Goal: Information Seeking & Learning: Learn about a topic

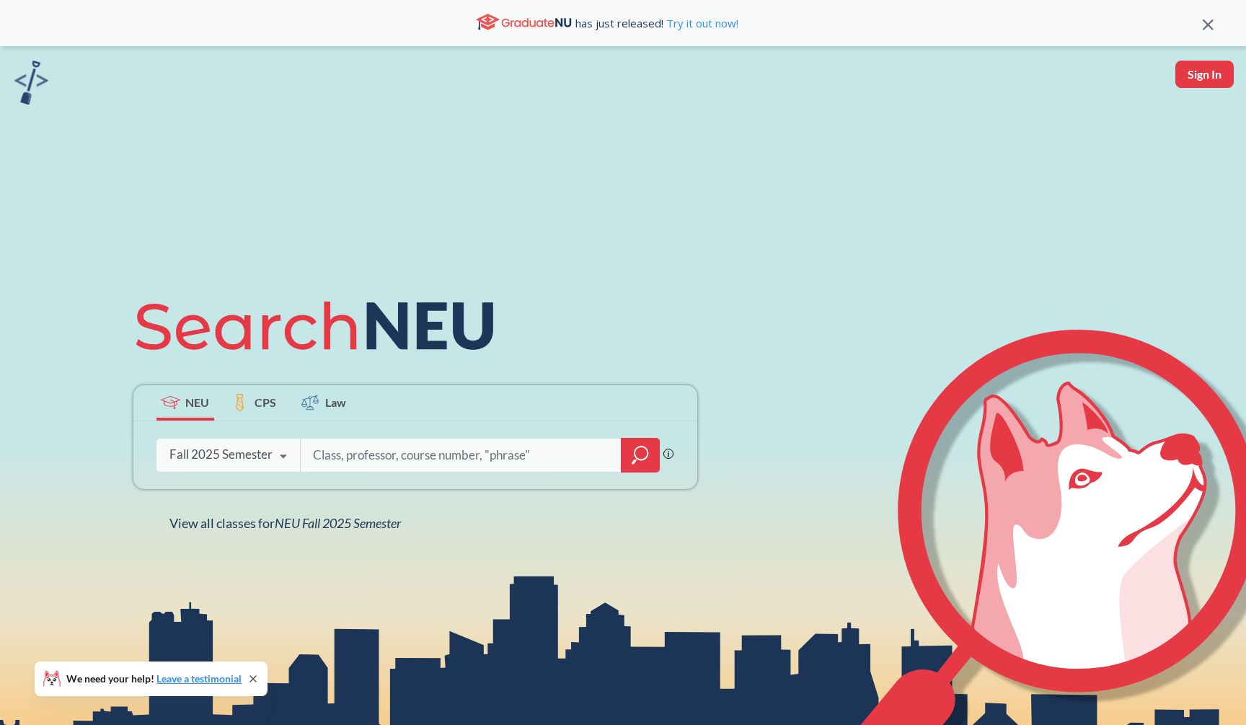
click at [629, 442] on div at bounding box center [640, 455] width 39 height 35
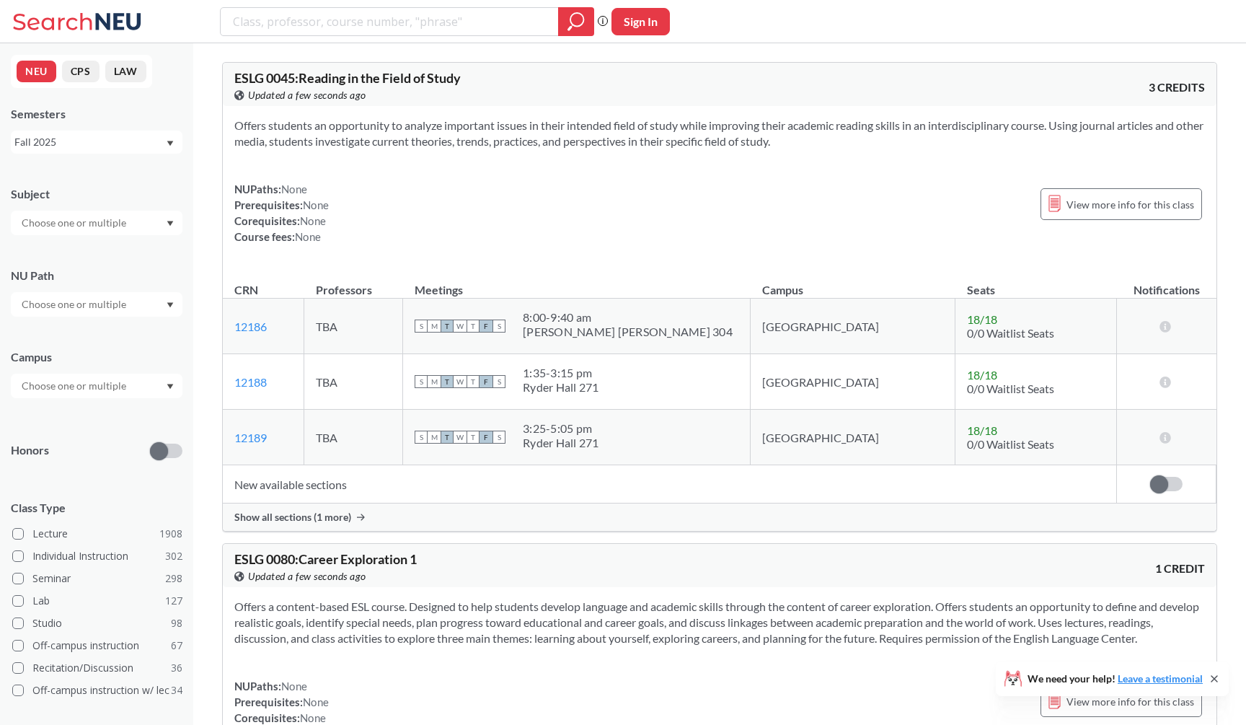
click at [482, 23] on input "search" at bounding box center [390, 21] width 317 height 25
click at [160, 239] on div "Subject NU Path Campus Honors Class Type Lecture 1908 Individual Instruction 30…" at bounding box center [97, 499] width 172 height 654
click at [157, 229] on div at bounding box center [97, 223] width 172 height 25
click at [149, 214] on div at bounding box center [97, 223] width 172 height 25
click at [491, 4] on div "Phrase search guarantees the exact search appears in the results. Ex. If you wa…" at bounding box center [623, 21] width 1246 height 43
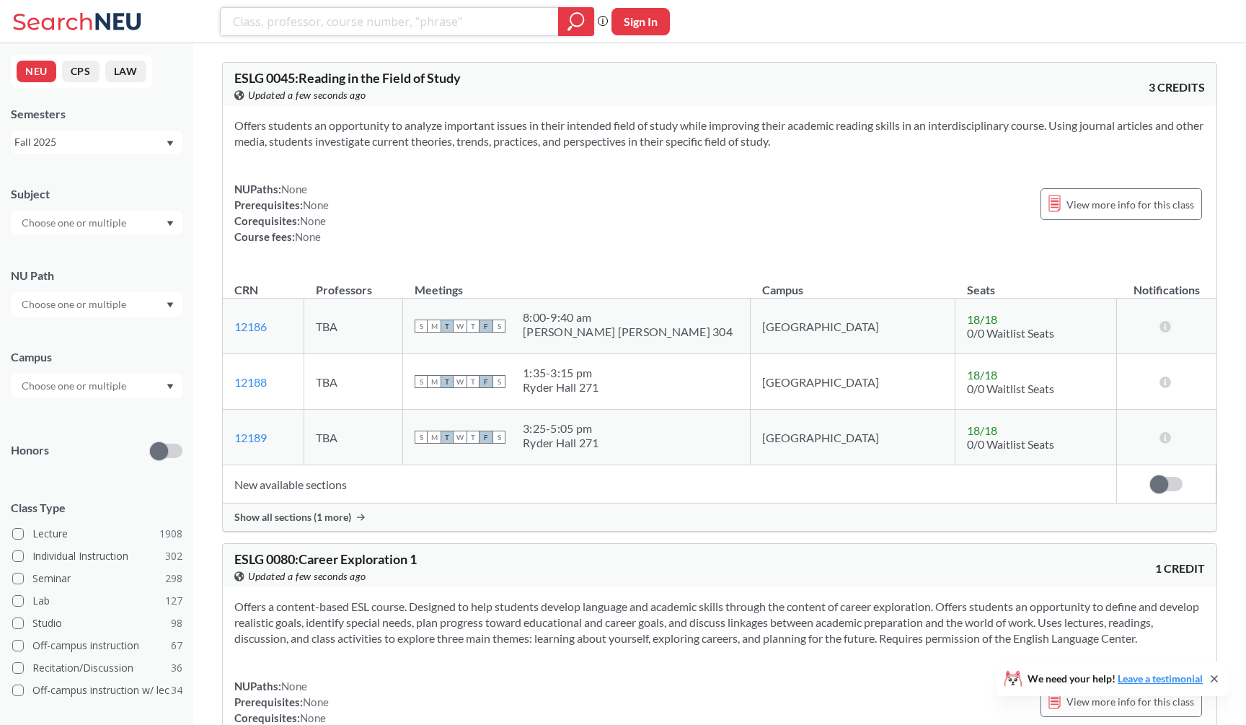
click at [478, 11] on input "search" at bounding box center [390, 21] width 317 height 25
type input "geometry"
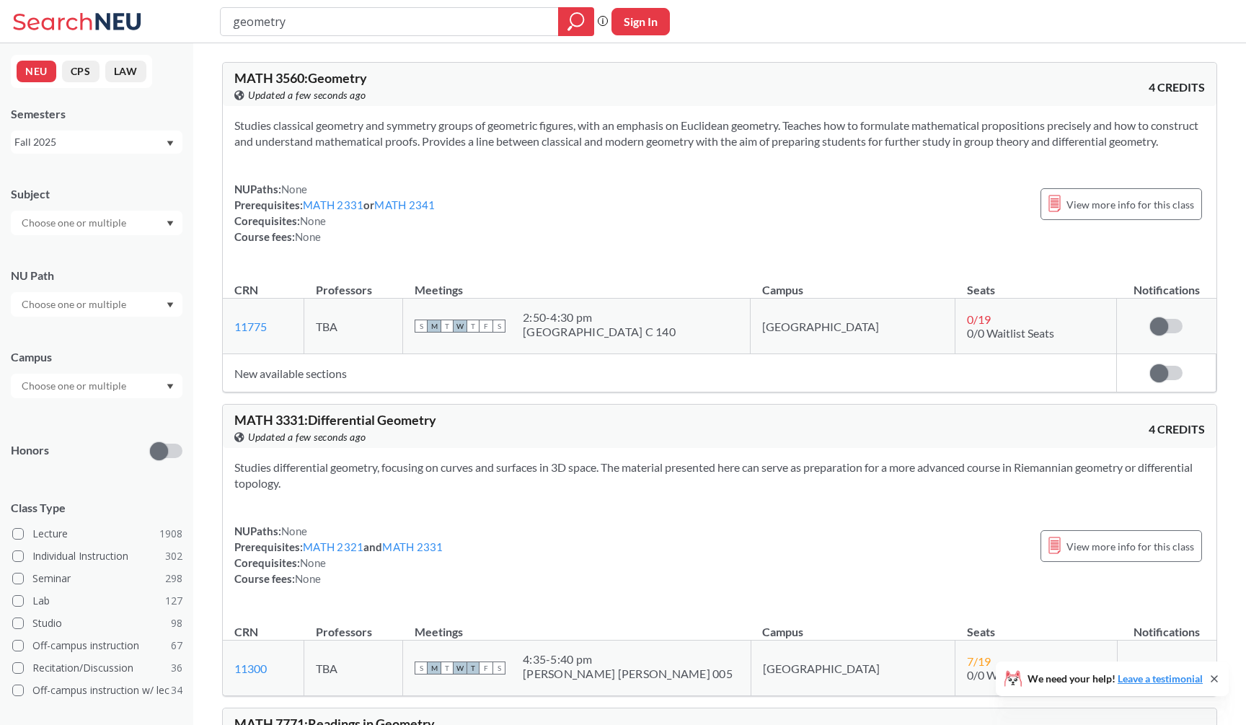
click at [544, 83] on div "MATH 3560 : Geometry View this course on Banner. Updated a few seconds ago" at bounding box center [476, 87] width 485 height 32
